Goal: Transaction & Acquisition: Purchase product/service

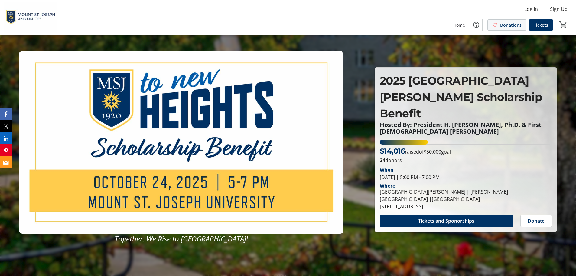
click at [515, 23] on span "Donations" at bounding box center [510, 25] width 21 height 6
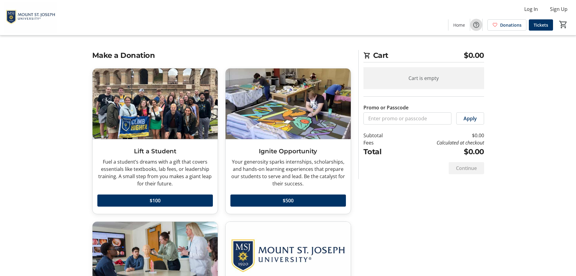
click at [475, 24] on mat-icon "Help" at bounding box center [476, 24] width 7 height 7
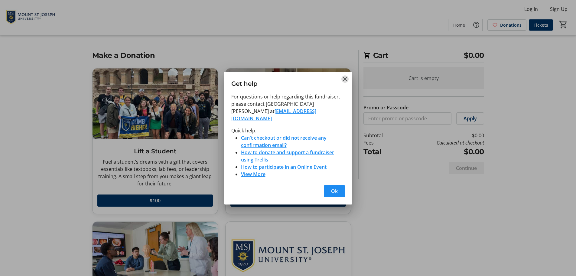
click at [348, 83] on mat-icon "Close" at bounding box center [345, 78] width 7 height 7
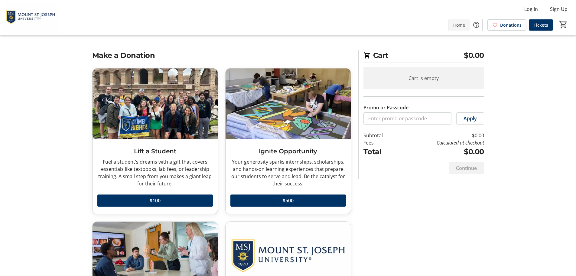
click at [460, 24] on span "Home" at bounding box center [459, 25] width 12 height 6
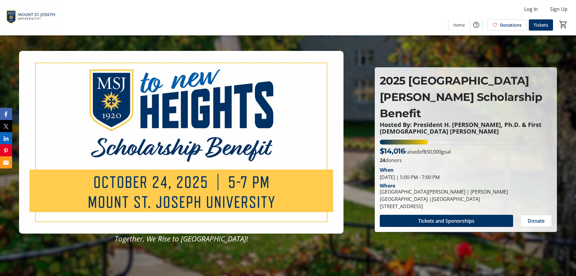
click at [204, 162] on img at bounding box center [181, 142] width 325 height 183
click at [418, 217] on span "Tickets and Sponorships" at bounding box center [446, 220] width 56 height 7
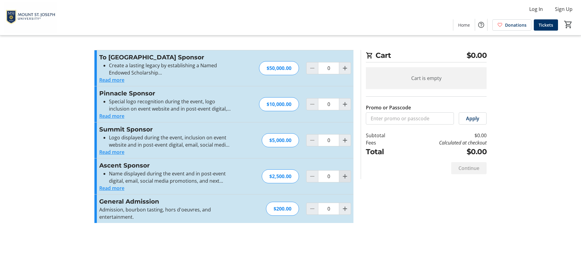
click at [339, 178] on span "Increment by one" at bounding box center [344, 175] width 11 height 11
type input "1"
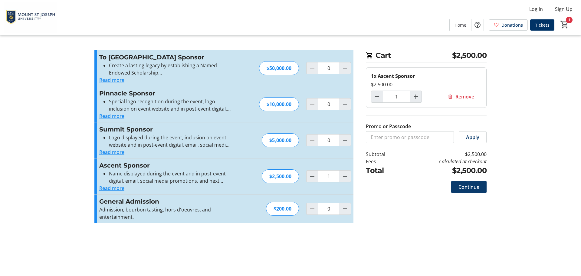
click at [461, 186] on span "Continue" at bounding box center [468, 186] width 21 height 7
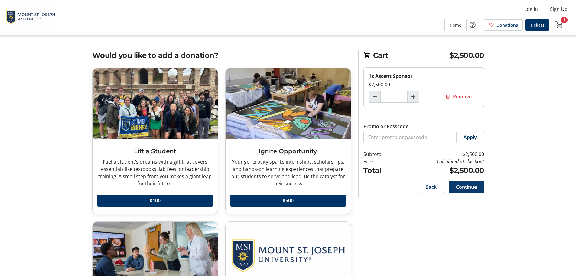
click at [460, 187] on span "Continue" at bounding box center [466, 186] width 21 height 7
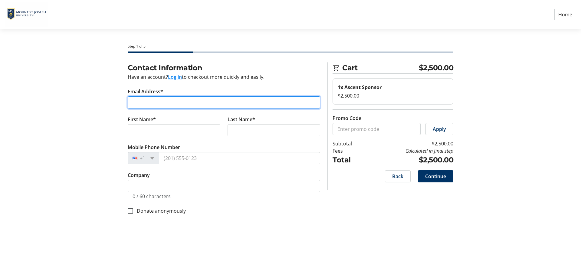
click at [161, 102] on input "Email Address*" at bounding box center [224, 102] width 192 height 12
type input "[EMAIL_ADDRESS][DOMAIN_NAME]"
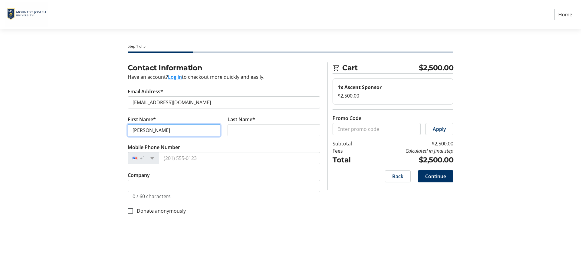
type input "[PERSON_NAME]"
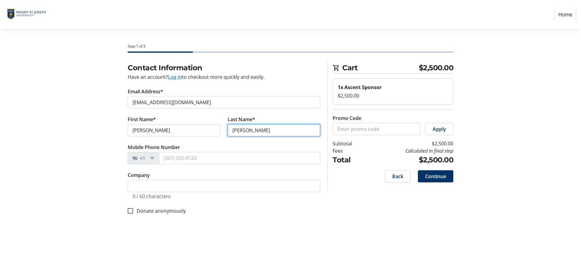
type input "[PERSON_NAME]"
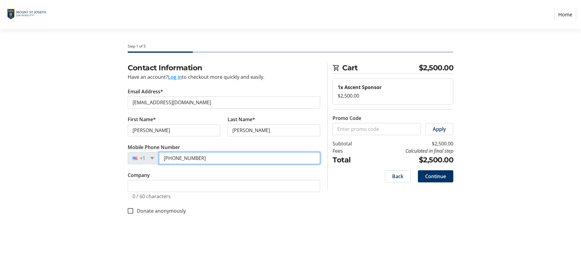
type input "[PHONE_NUMBER]"
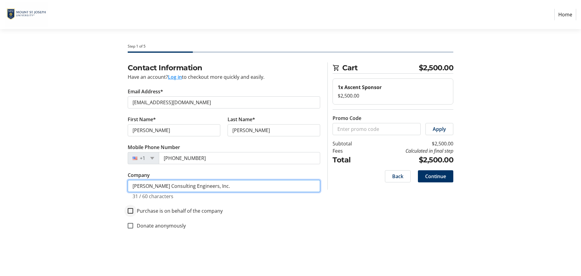
type input "[PERSON_NAME] Consulting Engineers, Inc."
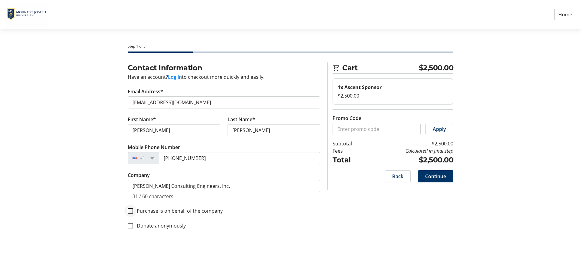
click at [135, 211] on div at bounding box center [130, 210] width 15 height 15
checkbox input "true"
click at [439, 178] on span "Continue" at bounding box center [435, 175] width 21 height 7
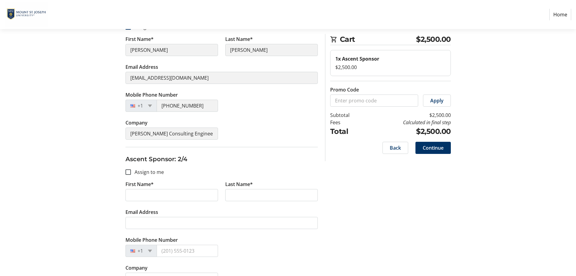
scroll to position [121, 0]
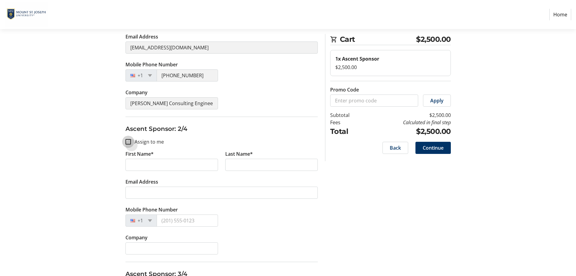
click at [130, 140] on input "Assign to me" at bounding box center [128, 141] width 5 height 5
checkbox input "true"
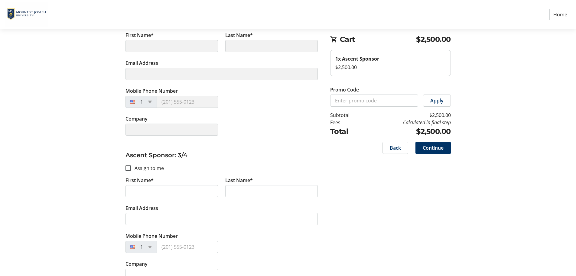
scroll to position [242, 0]
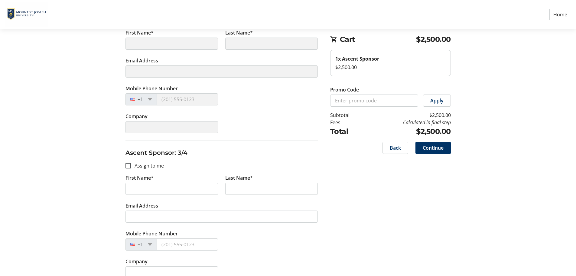
type input "[PERSON_NAME]"
type input "[EMAIL_ADDRESS][DOMAIN_NAME]"
type input "[PHONE_NUMBER]"
type input "[PERSON_NAME] Consulting Engineers, Inc."
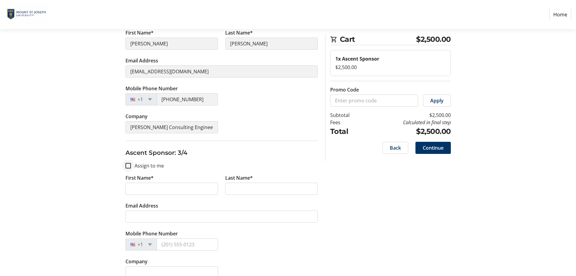
click at [130, 168] on div at bounding box center [128, 165] width 15 height 15
checkbox input "true"
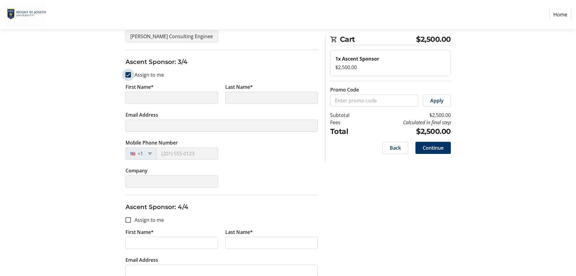
type input "[PERSON_NAME]"
type input "[EMAIL_ADDRESS][DOMAIN_NAME]"
type input "[PHONE_NUMBER]"
type input "[PERSON_NAME] Consulting Engineers, Inc."
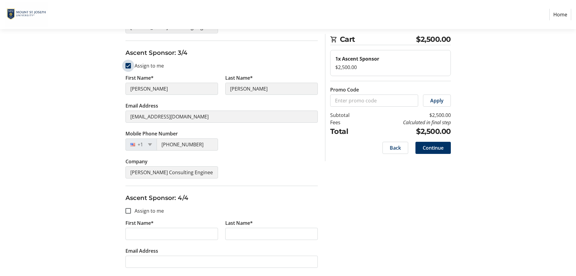
scroll to position [363, 0]
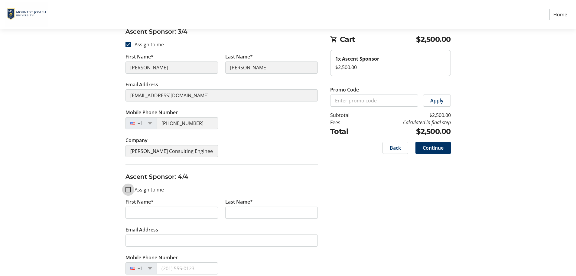
click at [130, 190] on input "Assign to me" at bounding box center [128, 189] width 5 height 5
checkbox input "true"
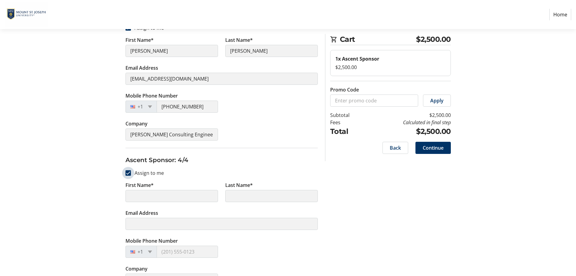
scroll to position [397, 0]
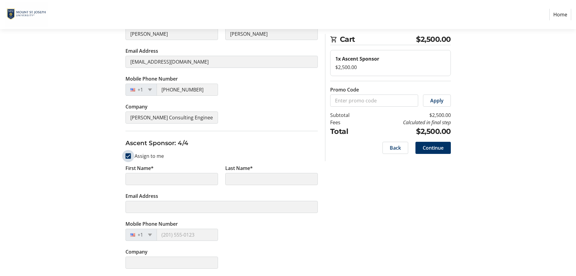
type input "[PERSON_NAME]"
type input "[EMAIL_ADDRESS][DOMAIN_NAME]"
type input "[PHONE_NUMBER]"
type input "[PERSON_NAME] Consulting Engineers, Inc."
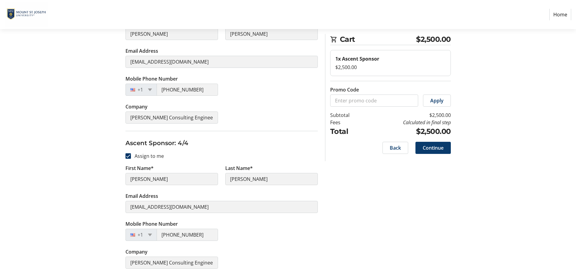
click at [433, 145] on span "Continue" at bounding box center [433, 147] width 21 height 7
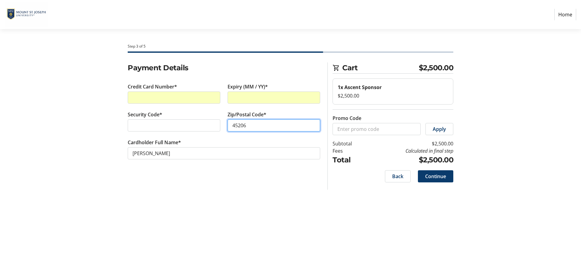
type input "45206"
click at [432, 177] on span "Continue" at bounding box center [435, 175] width 21 height 7
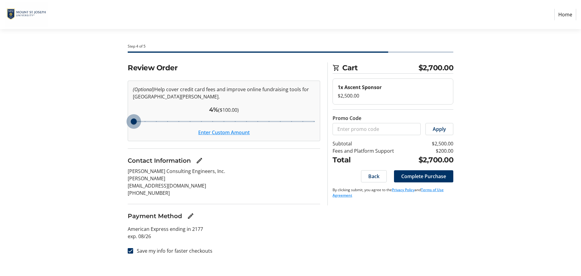
drag, startPoint x: 178, startPoint y: 122, endPoint x: 41, endPoint y: 132, distance: 137.1
click at [126, 128] on input "Cover fees percentage" at bounding box center [223, 121] width 195 height 13
type input "4"
drag, startPoint x: 132, startPoint y: 120, endPoint x: 102, endPoint y: 126, distance: 31.2
click at [126, 126] on input "Cover fees percentage" at bounding box center [223, 121] width 195 height 13
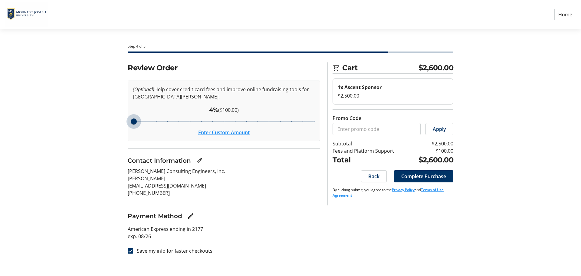
click at [226, 132] on button "Enter Custom Amount" at bounding box center [223, 132] width 51 height 7
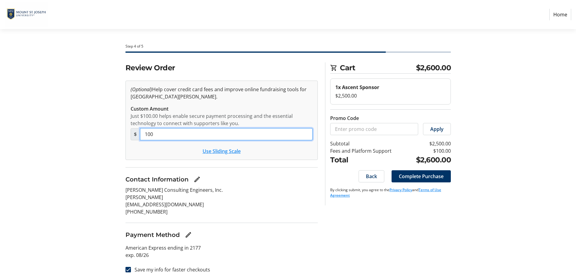
click at [173, 138] on input "100" at bounding box center [226, 134] width 173 height 12
type input "1"
type input "0"
click at [99, 125] on div "Review Order (Optional) Help cover credit card fees and improve online fundrais…" at bounding box center [288, 171] width 399 height 218
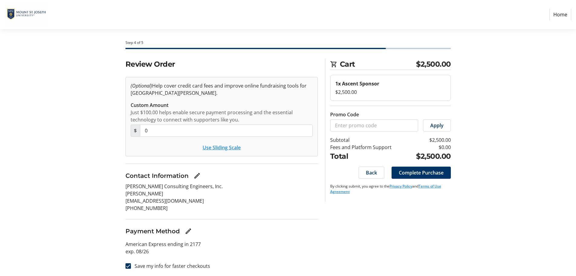
scroll to position [5, 0]
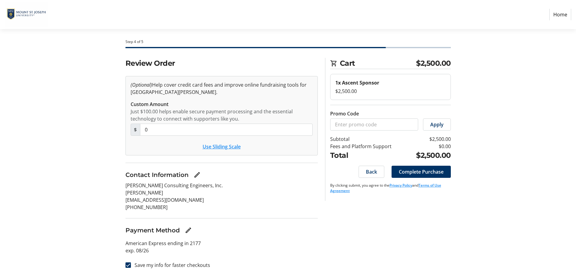
click at [113, 142] on div "Review Order (Optional) Help cover credit card fees and improve online fundrais…" at bounding box center [288, 167] width 399 height 218
click at [419, 173] on span "Complete Purchase" at bounding box center [421, 171] width 45 height 7
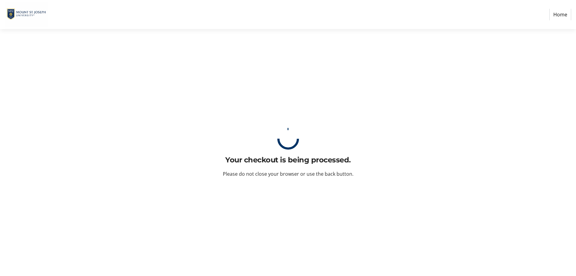
scroll to position [0, 0]
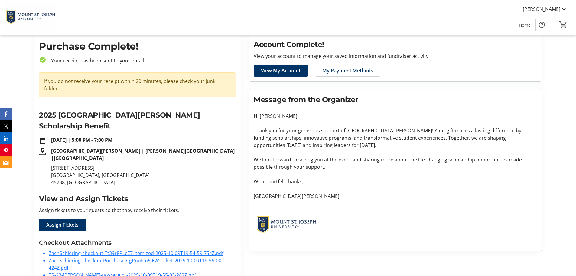
scroll to position [57, 0]
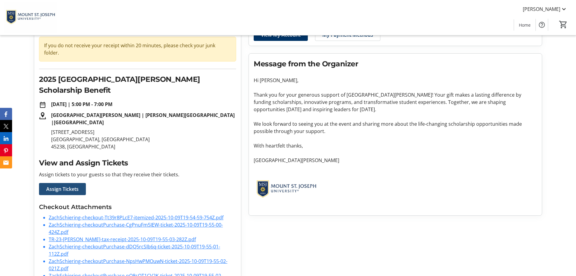
click at [73, 185] on span "Assign Tickets" at bounding box center [62, 188] width 32 height 7
